Goal: Task Accomplishment & Management: Use online tool/utility

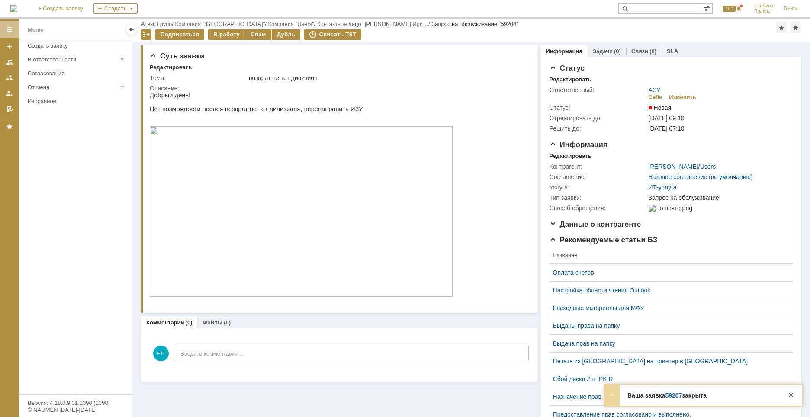
scroll to position [43, 0]
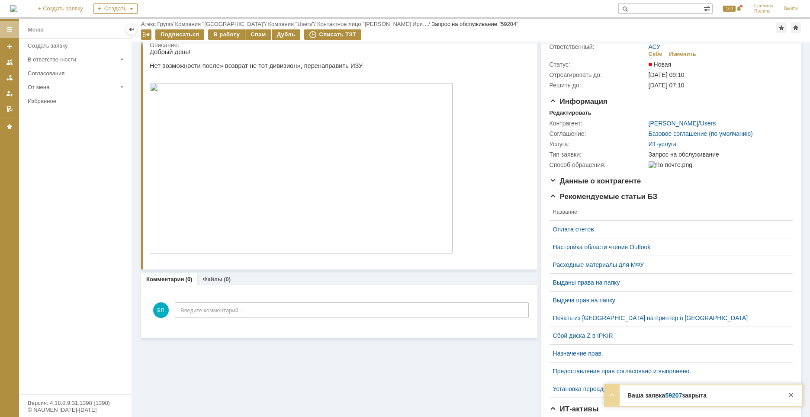
click at [223, 187] on img at bounding box center [301, 168] width 303 height 171
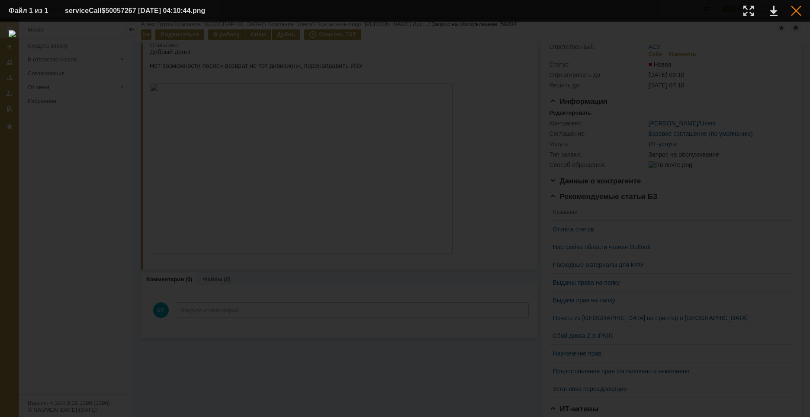
click at [798, 10] on div at bounding box center [796, 11] width 10 height 10
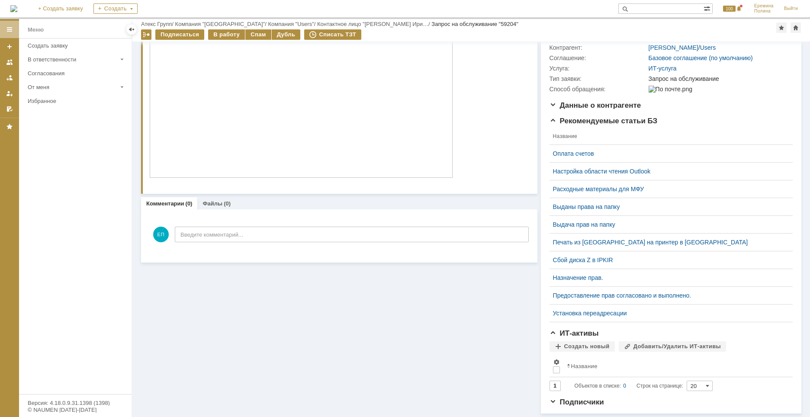
scroll to position [0, 0]
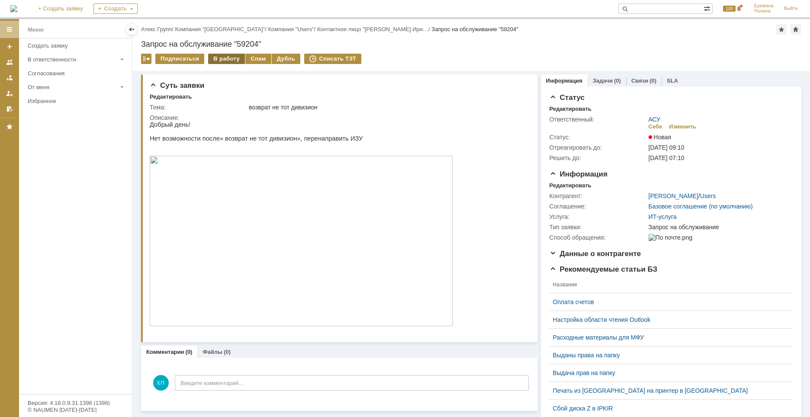
click at [223, 57] on div "В работу" at bounding box center [226, 59] width 37 height 10
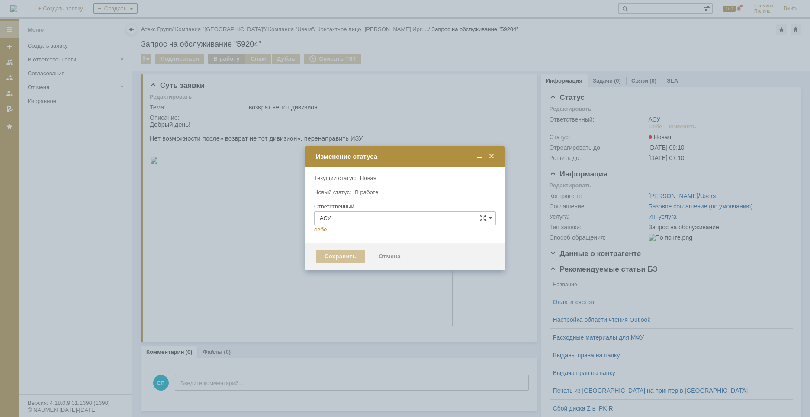
type input "[PERSON_NAME]"
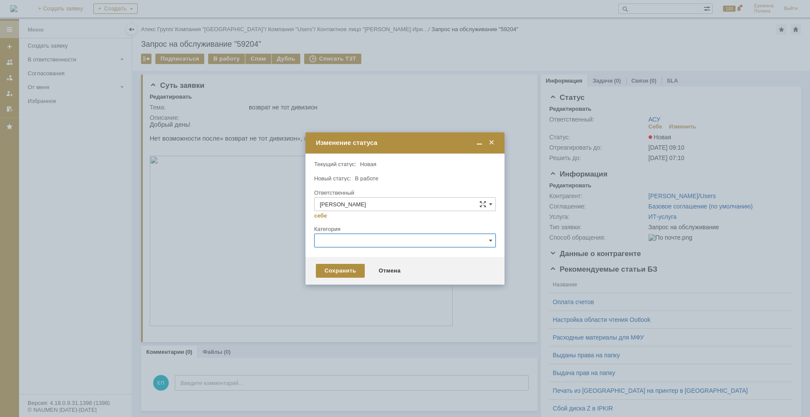
click at [339, 244] on input "text" at bounding box center [405, 241] width 182 height 14
click at [329, 268] on span "1С" at bounding box center [405, 271] width 171 height 7
type input "1С"
click at [338, 270] on div "Сохранить" at bounding box center [340, 271] width 49 height 14
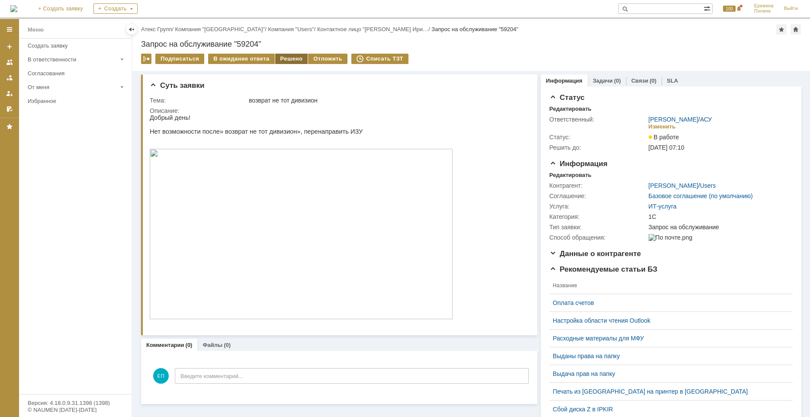
click at [287, 58] on div "Решено" at bounding box center [291, 59] width 33 height 10
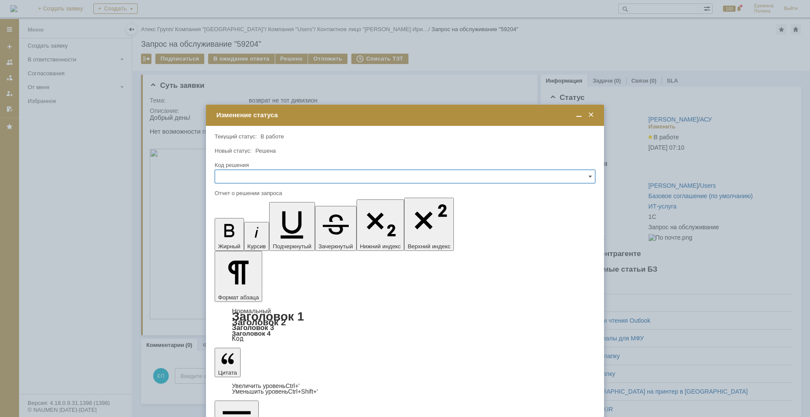
click at [266, 178] on input "text" at bounding box center [405, 177] width 381 height 14
click at [239, 232] on span "Решено" at bounding box center [405, 235] width 370 height 7
type input "Решено"
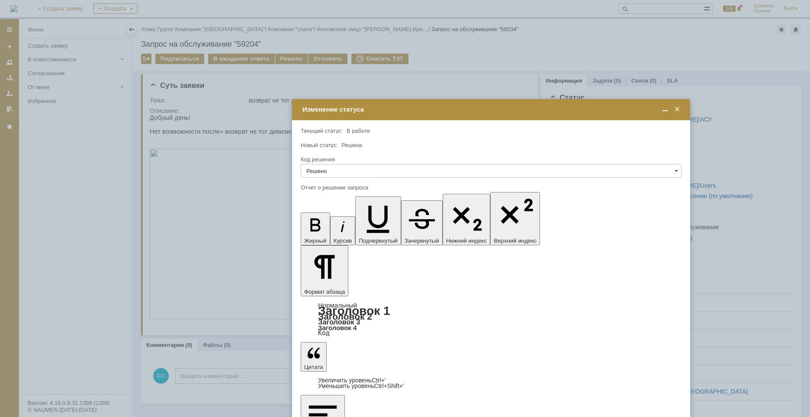
drag, startPoint x: 410, startPoint y: 111, endPoint x: 496, endPoint y: 103, distance: 86.1
click at [496, 105] on div "Изменение статуса" at bounding box center [492, 110] width 379 height 10
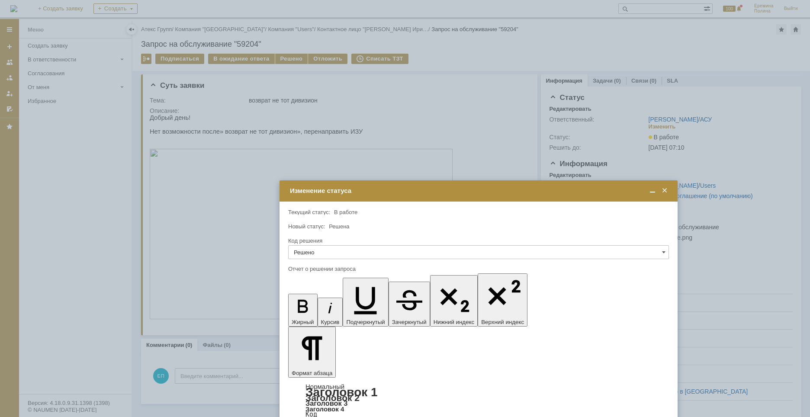
drag, startPoint x: 457, startPoint y: 107, endPoint x: 445, endPoint y: 190, distance: 83.9
click at [445, 190] on div "Изменение статуса" at bounding box center [479, 191] width 379 height 8
click at [445, 191] on div "Изменение статуса" at bounding box center [479, 191] width 379 height 8
click at [444, 192] on div "Изменение статуса" at bounding box center [478, 191] width 379 height 8
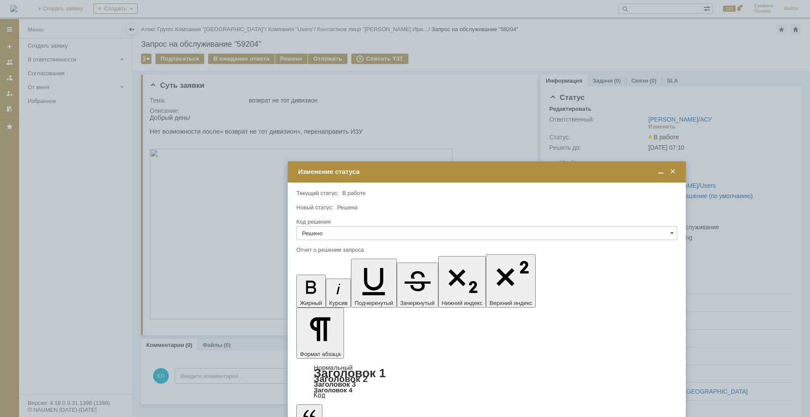
drag, startPoint x: 444, startPoint y: 192, endPoint x: 452, endPoint y: 171, distance: 21.9
click at [452, 171] on div "Изменение статуса" at bounding box center [487, 172] width 379 height 8
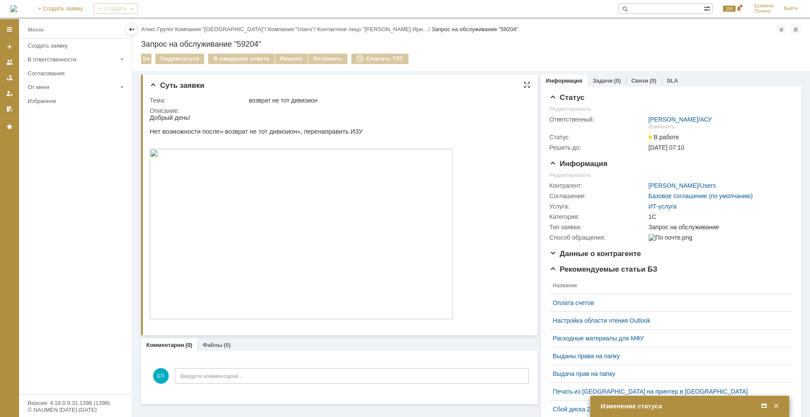
click at [450, 170] on img at bounding box center [301, 234] width 303 height 171
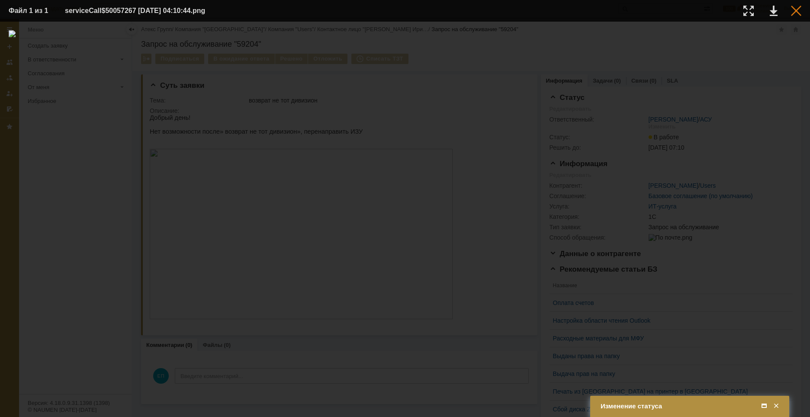
click at [798, 9] on div at bounding box center [796, 11] width 10 height 10
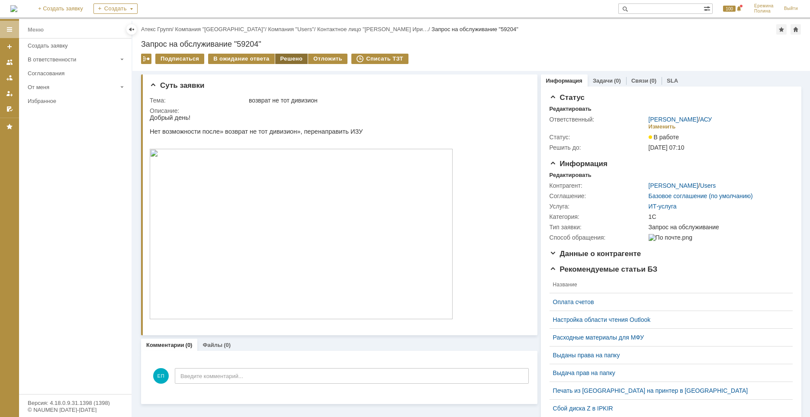
click at [285, 61] on div "Решено" at bounding box center [291, 59] width 33 height 10
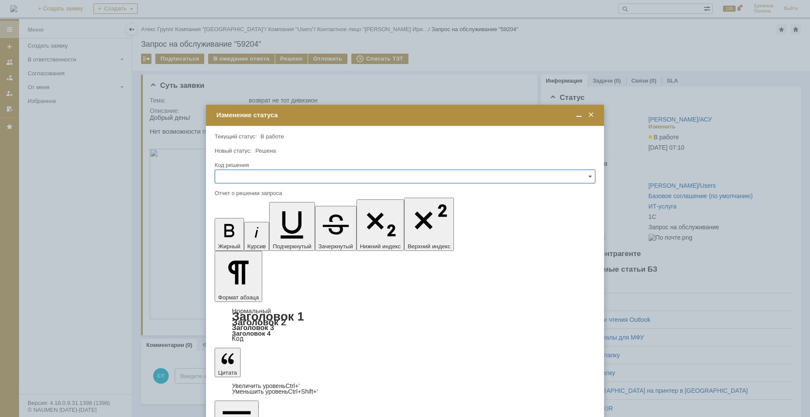
click at [258, 177] on input "text" at bounding box center [405, 177] width 381 height 14
click at [231, 234] on span "Решено" at bounding box center [405, 235] width 370 height 7
type input "Решено"
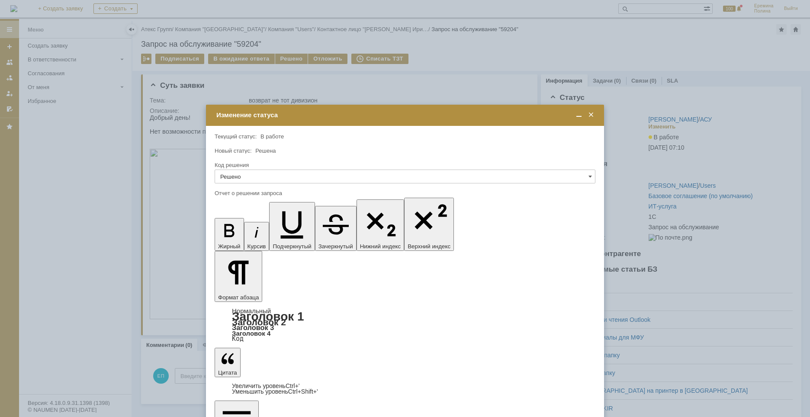
drag, startPoint x: 227, startPoint y: 2518, endPoint x: 253, endPoint y: 2515, distance: 26.6
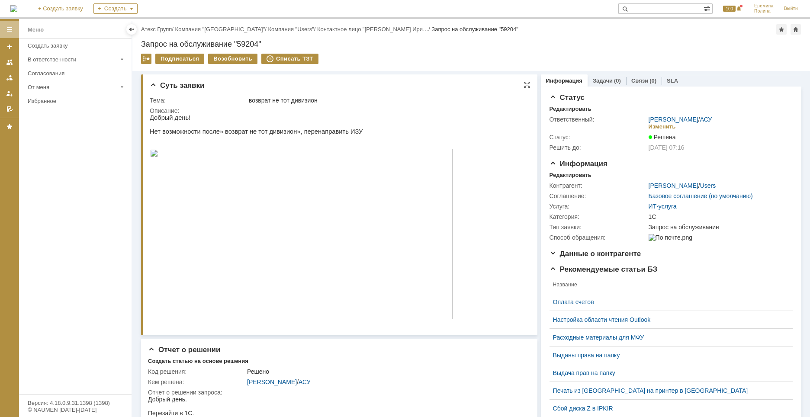
click at [319, 205] on img at bounding box center [301, 234] width 303 height 171
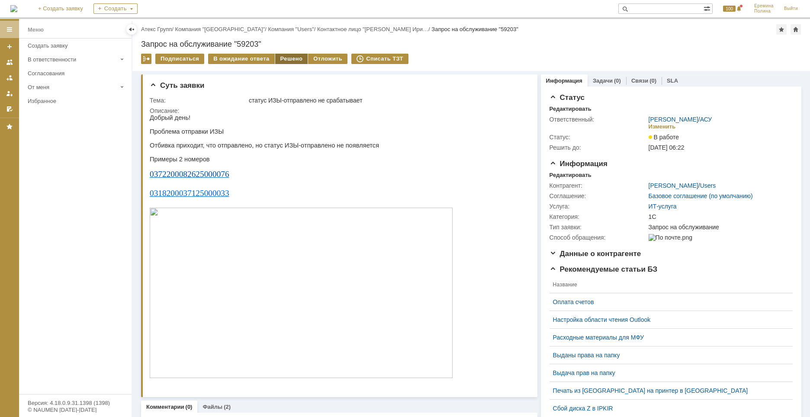
click at [287, 59] on div "Решено" at bounding box center [291, 59] width 33 height 10
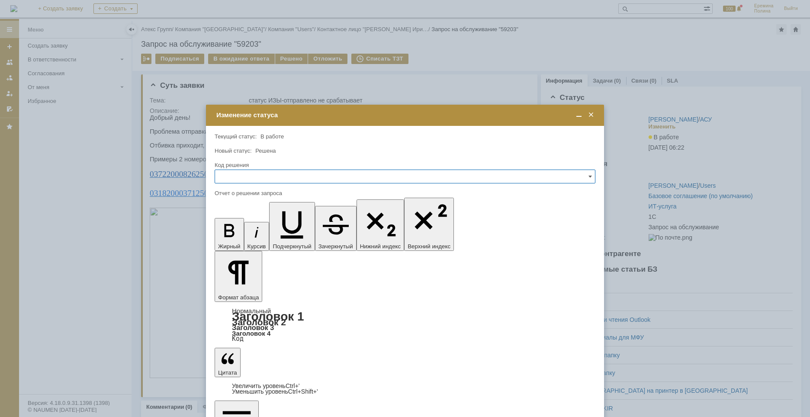
click at [306, 177] on input "text" at bounding box center [405, 177] width 381 height 14
click at [239, 232] on span "Решено" at bounding box center [405, 235] width 370 height 7
type input "Решено"
